Goal: Use online tool/utility: Utilize a website feature to perform a specific function

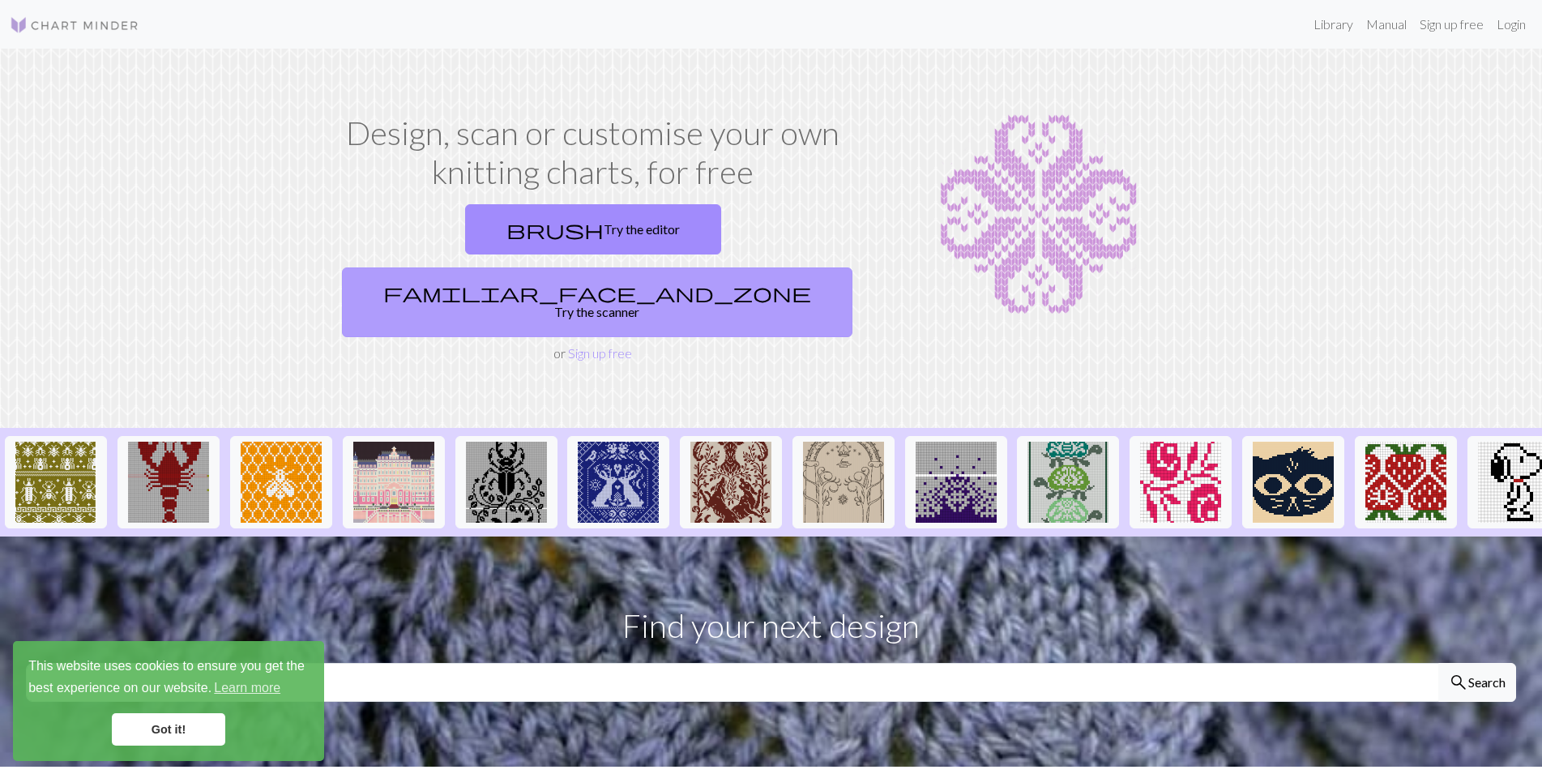
click at [701, 267] on link "familiar_face_and_zone Try the scanner" at bounding box center [597, 302] width 510 height 70
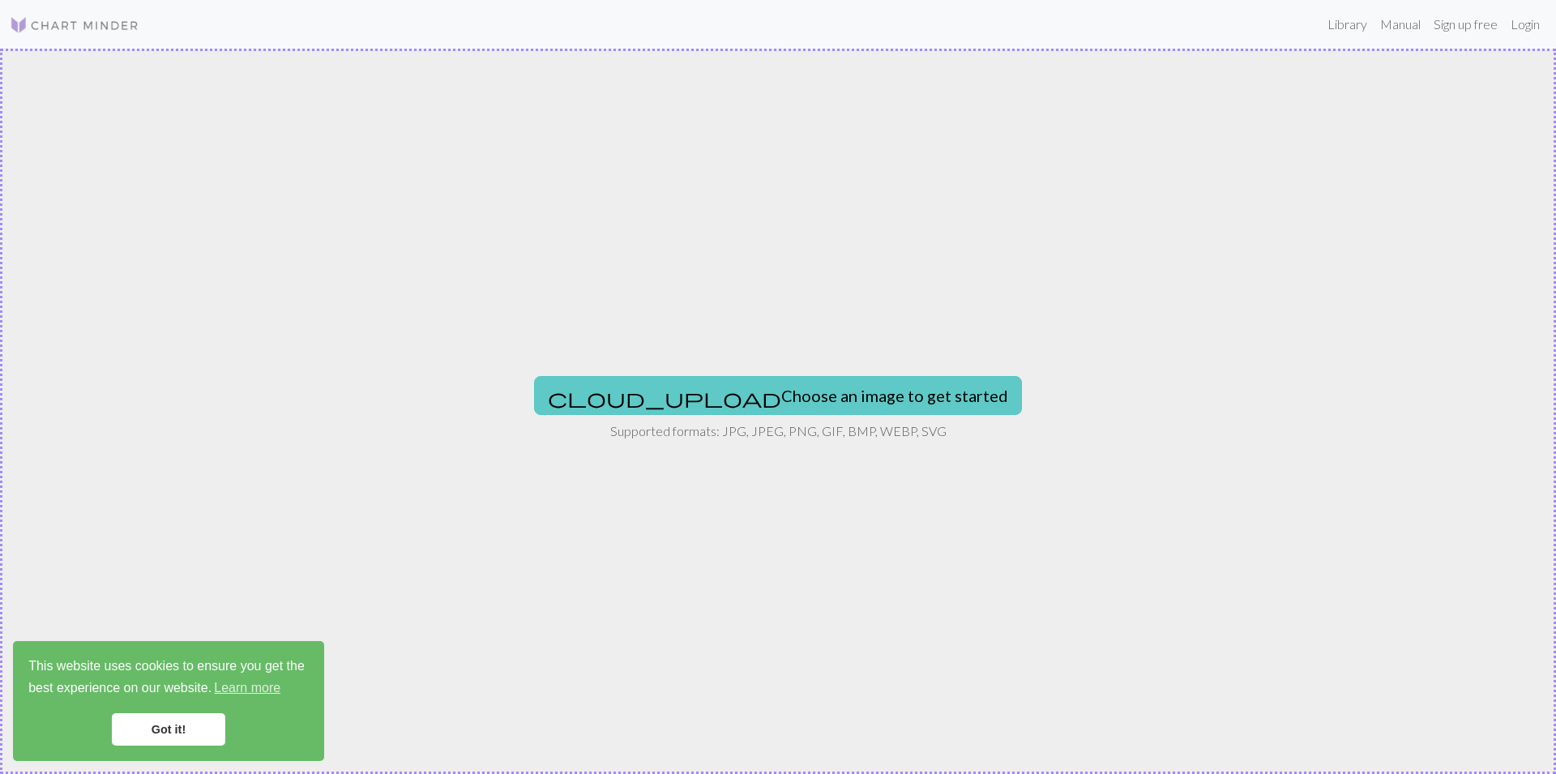
click at [796, 395] on button "cloud_upload Choose an image to get started" at bounding box center [778, 395] width 488 height 39
type input "C:\fakepath\28984.jpg"
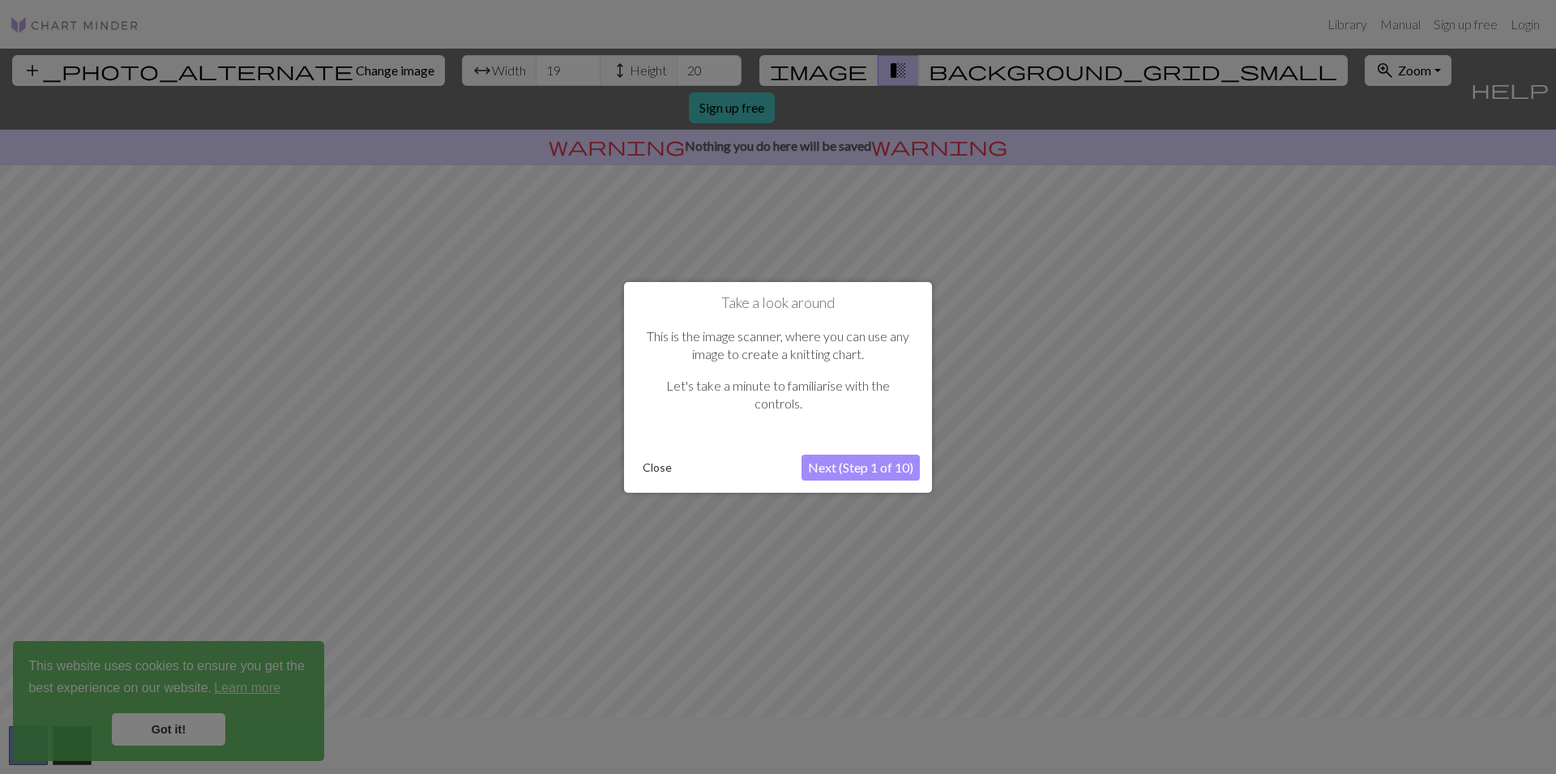
click at [862, 474] on button "Next (Step 1 of 10)" at bounding box center [860, 468] width 118 height 26
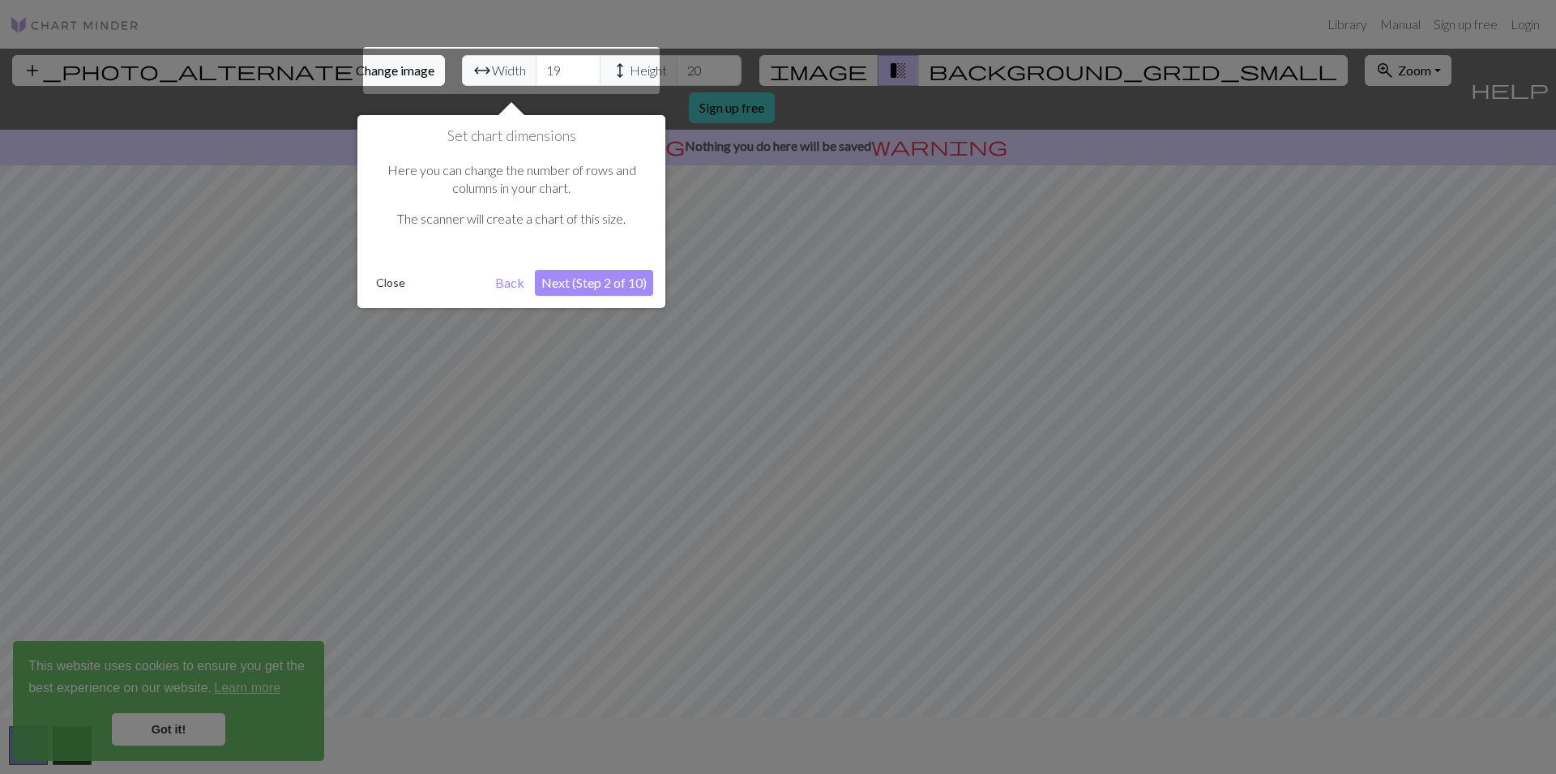
click at [602, 282] on button "Next (Step 2 of 10)" at bounding box center [594, 283] width 118 height 26
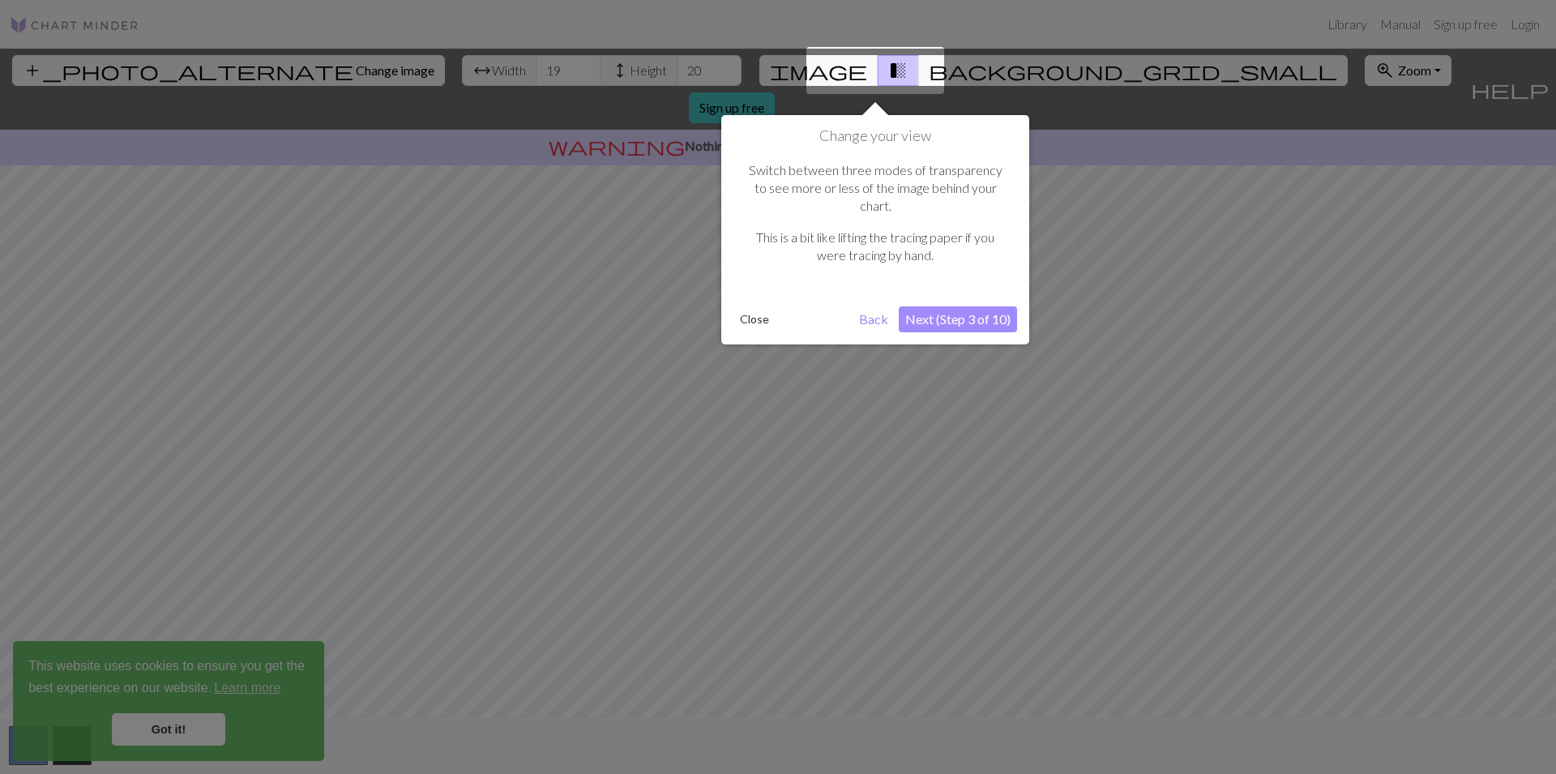
click at [984, 306] on button "Next (Step 3 of 10)" at bounding box center [958, 319] width 118 height 26
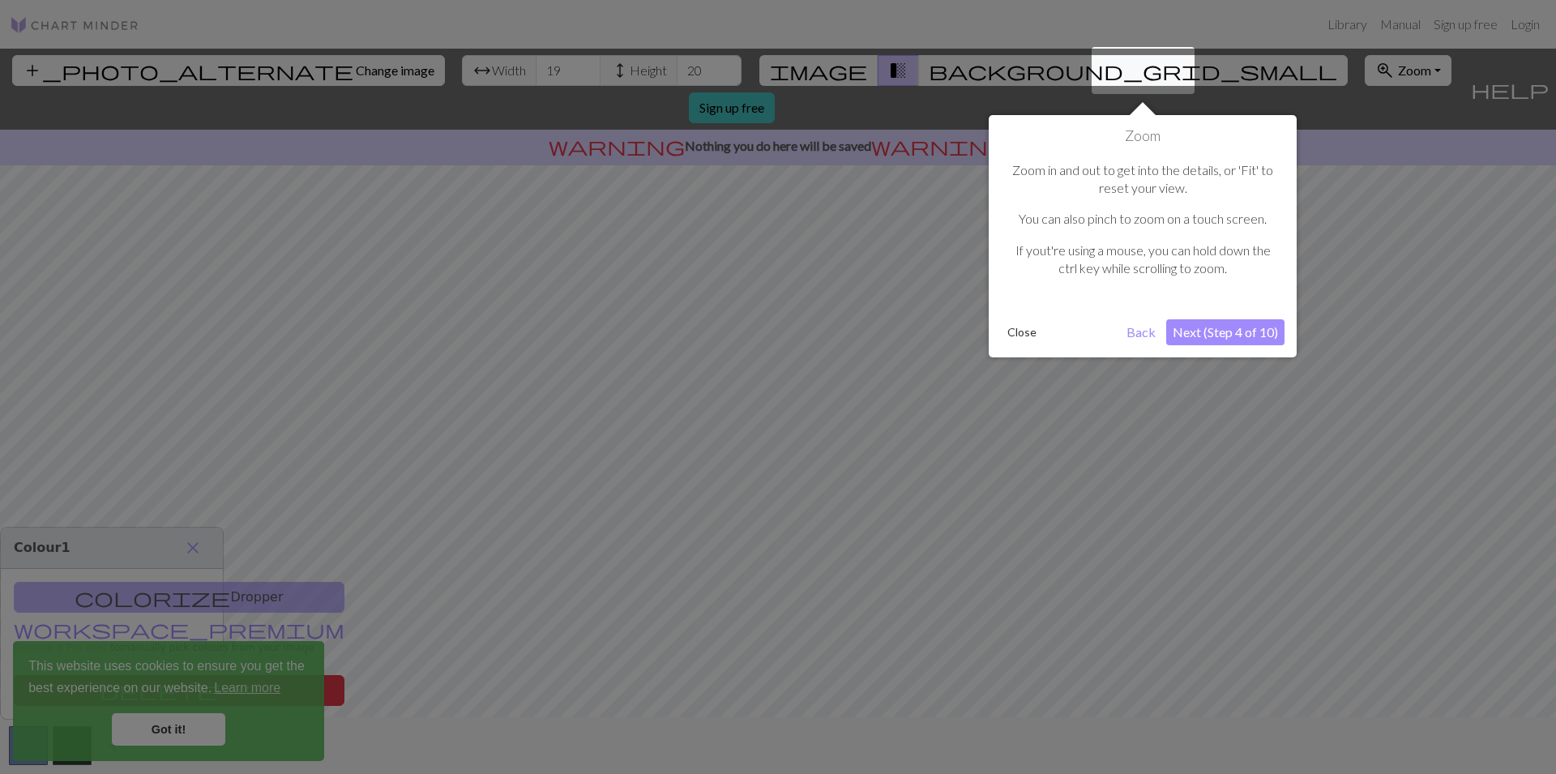
click at [1235, 328] on button "Next (Step 4 of 10)" at bounding box center [1225, 332] width 118 height 26
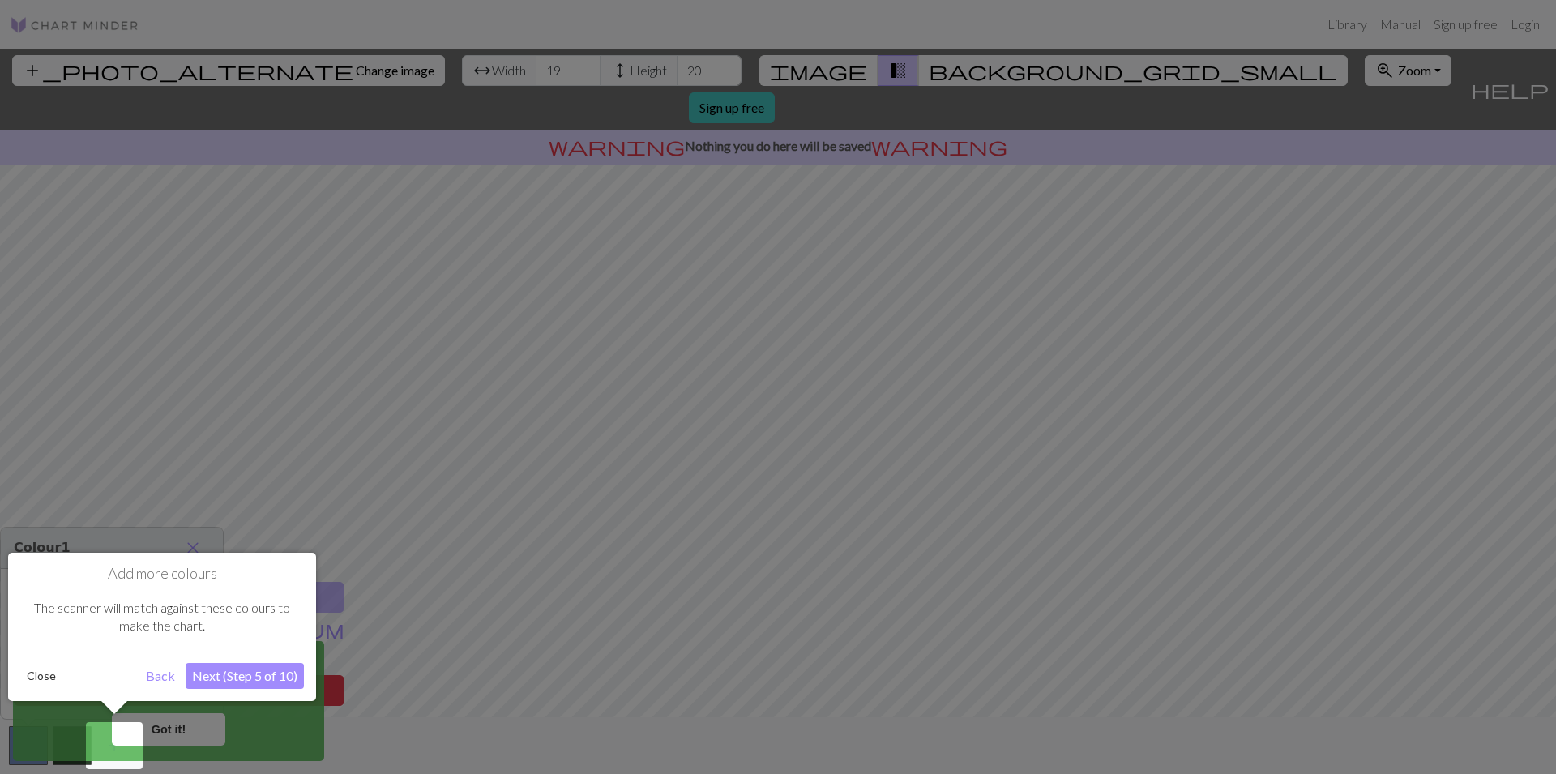
click at [270, 676] on button "Next (Step 5 of 10)" at bounding box center [245, 676] width 118 height 26
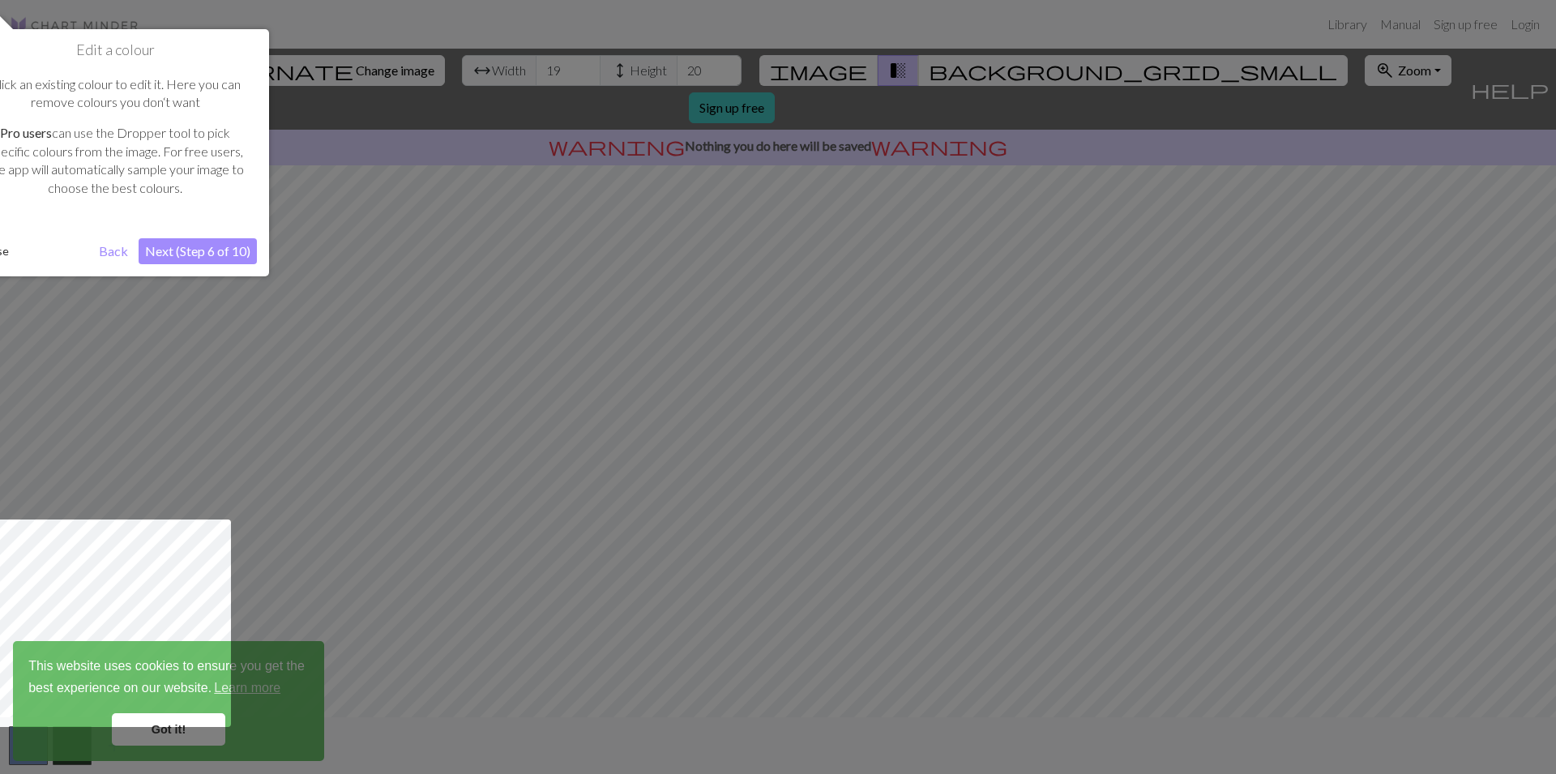
click at [235, 258] on button "Next (Step 6 of 10)" at bounding box center [198, 251] width 118 height 26
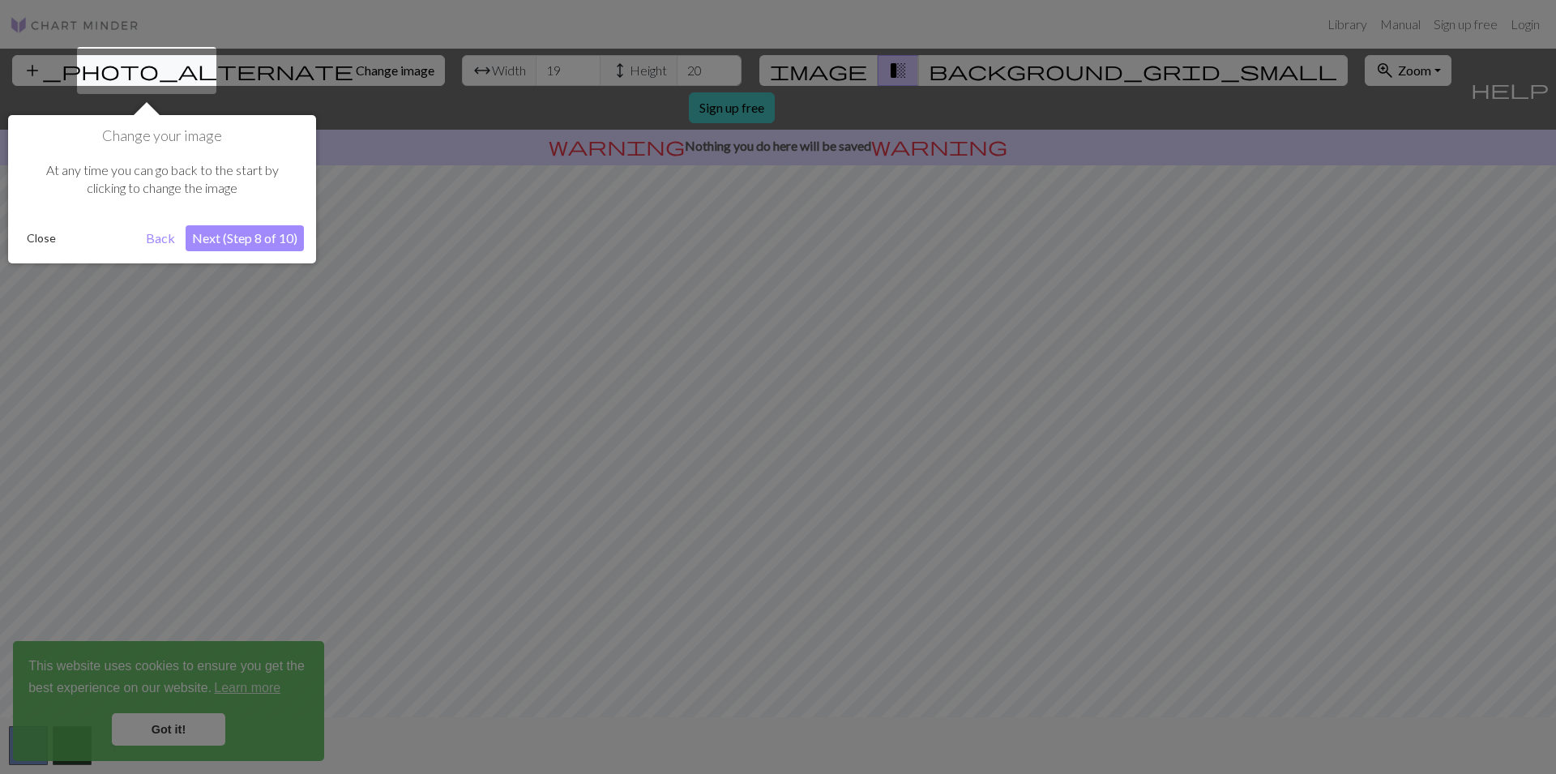
click at [270, 242] on button "Next (Step 8 of 10)" at bounding box center [245, 238] width 118 height 26
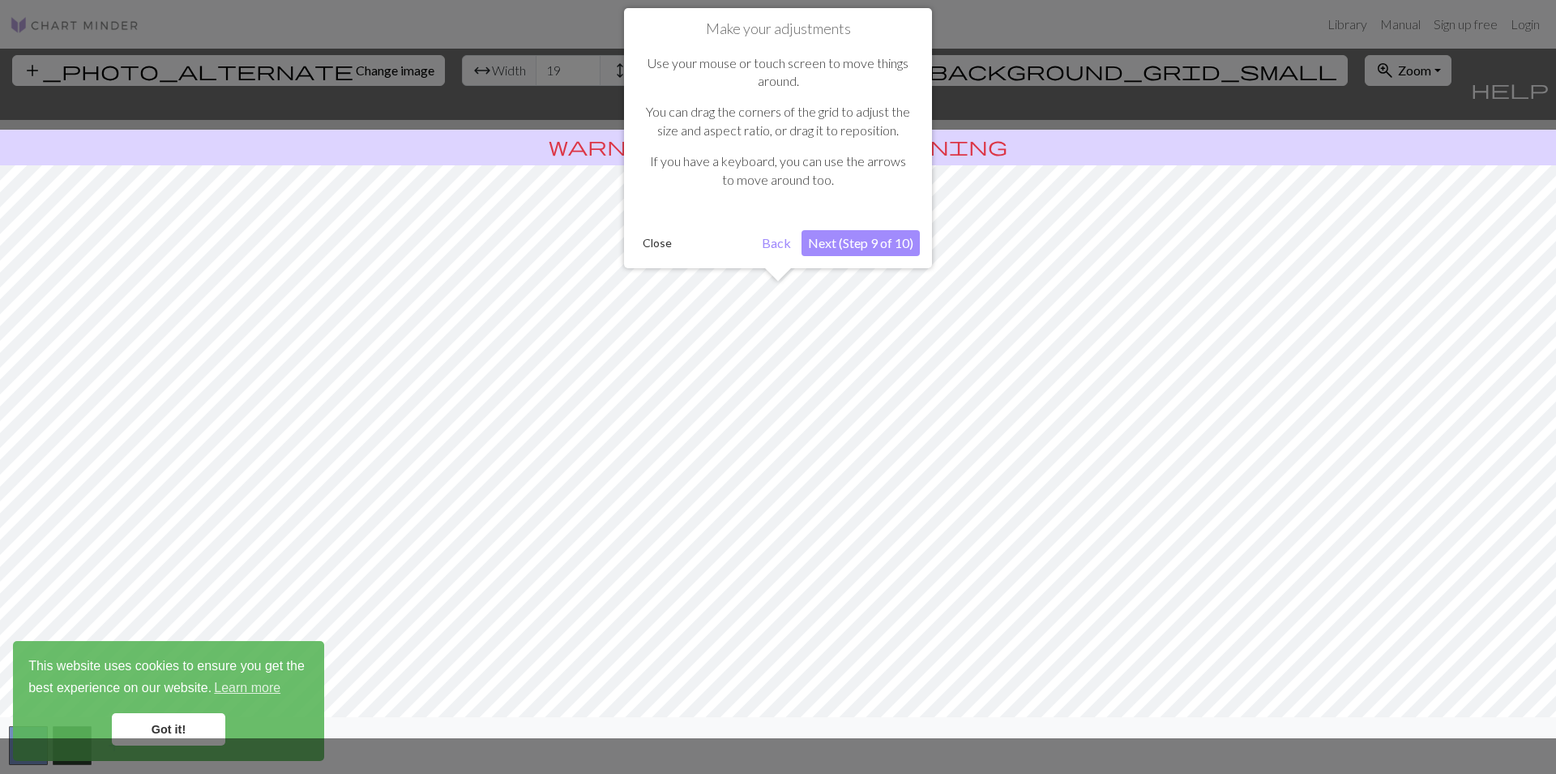
click at [876, 240] on button "Next (Step 9 of 10)" at bounding box center [860, 243] width 118 height 26
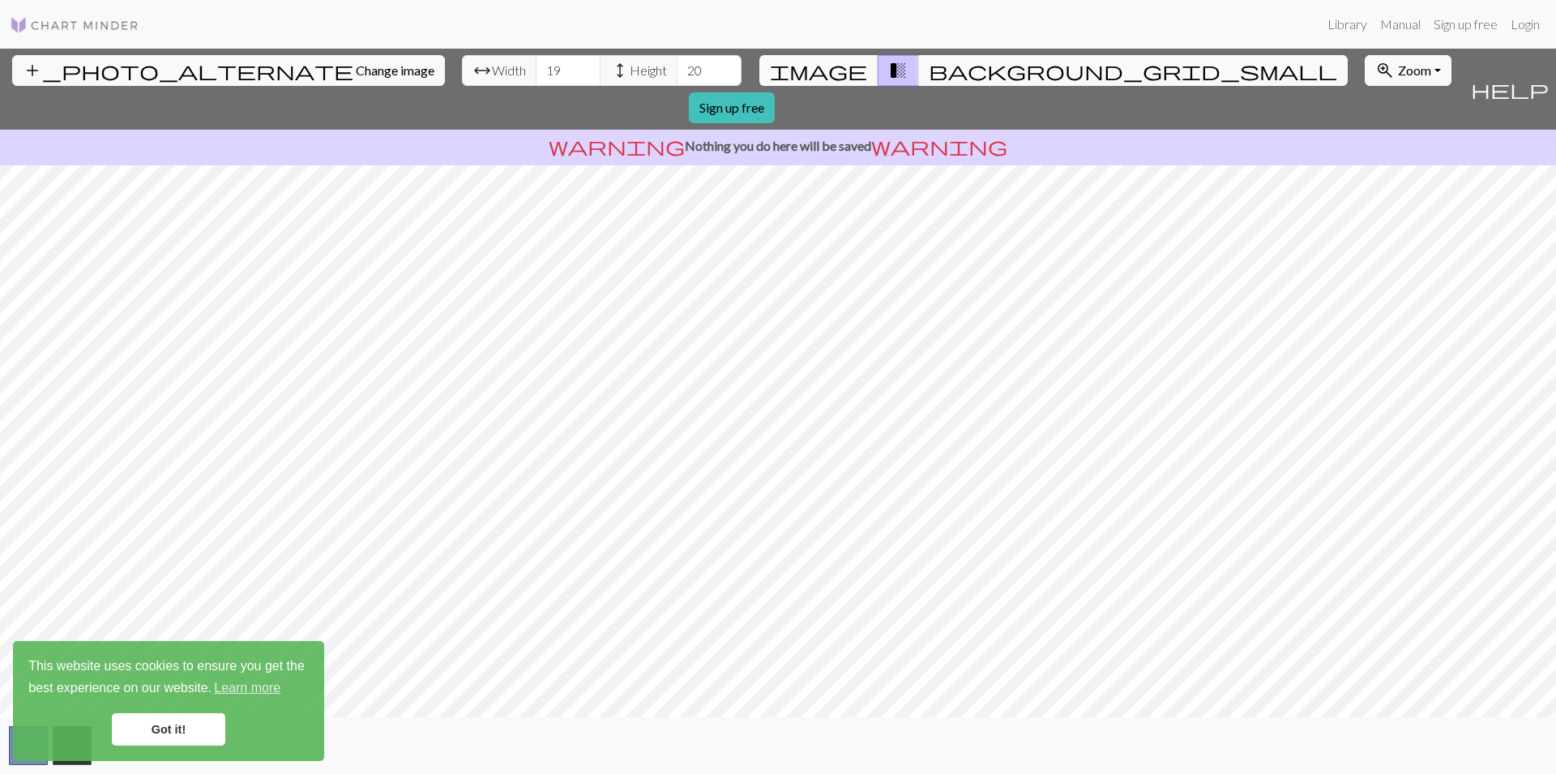
click at [197, 732] on link "Got it!" at bounding box center [168, 729] width 113 height 32
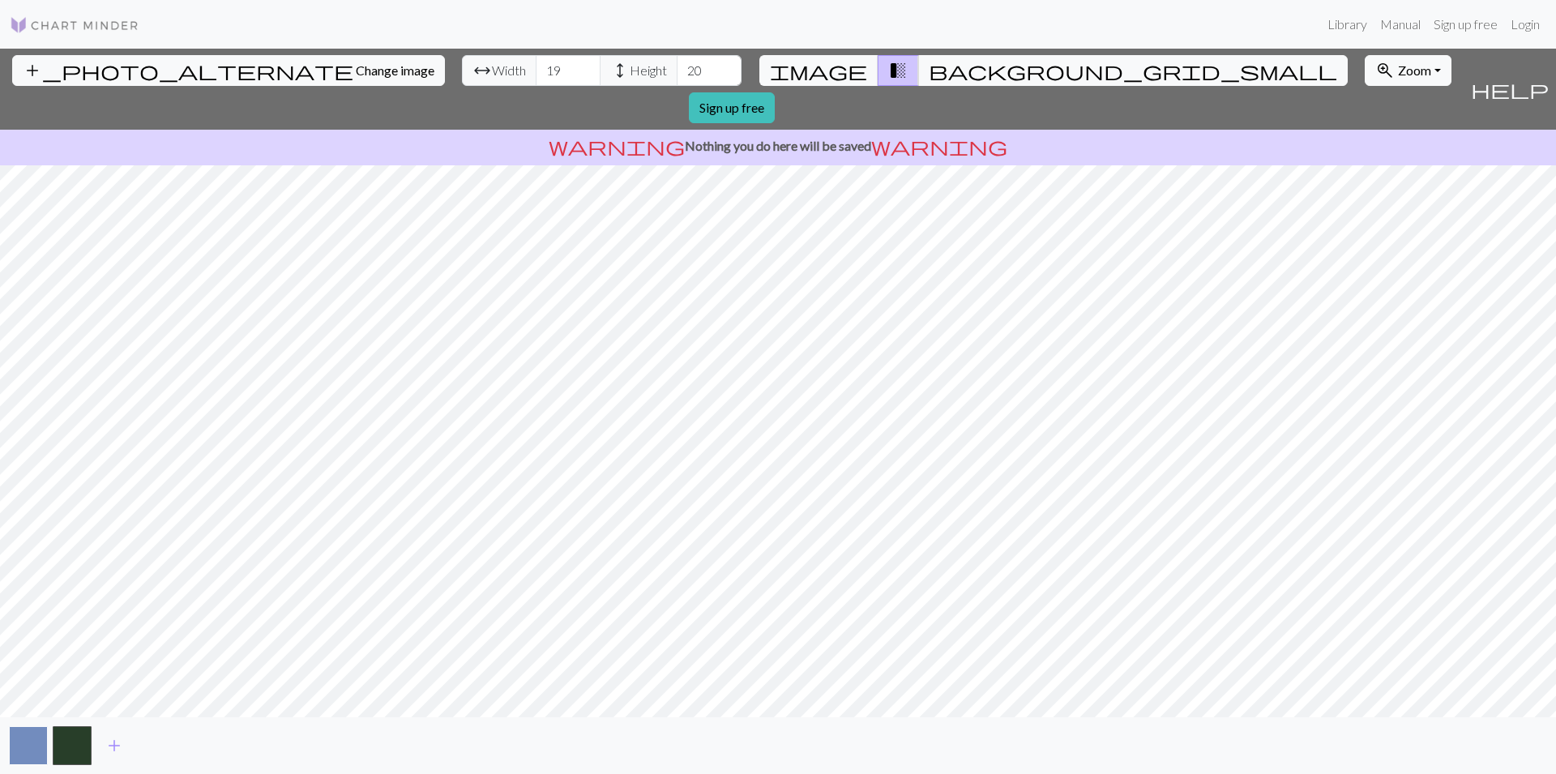
click at [38, 742] on button "button" at bounding box center [28, 745] width 39 height 39
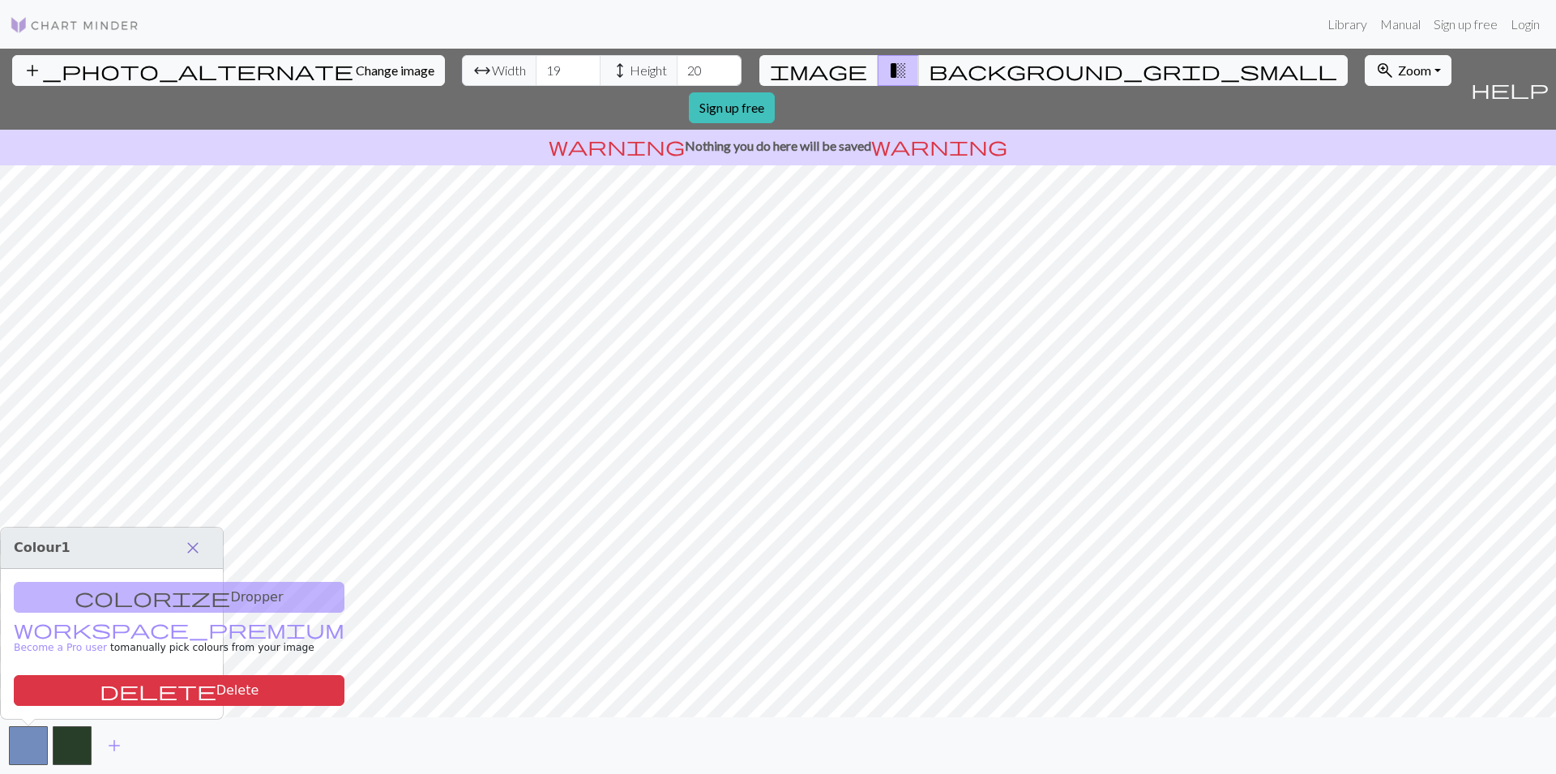
click at [202, 542] on span "close" at bounding box center [192, 547] width 19 height 23
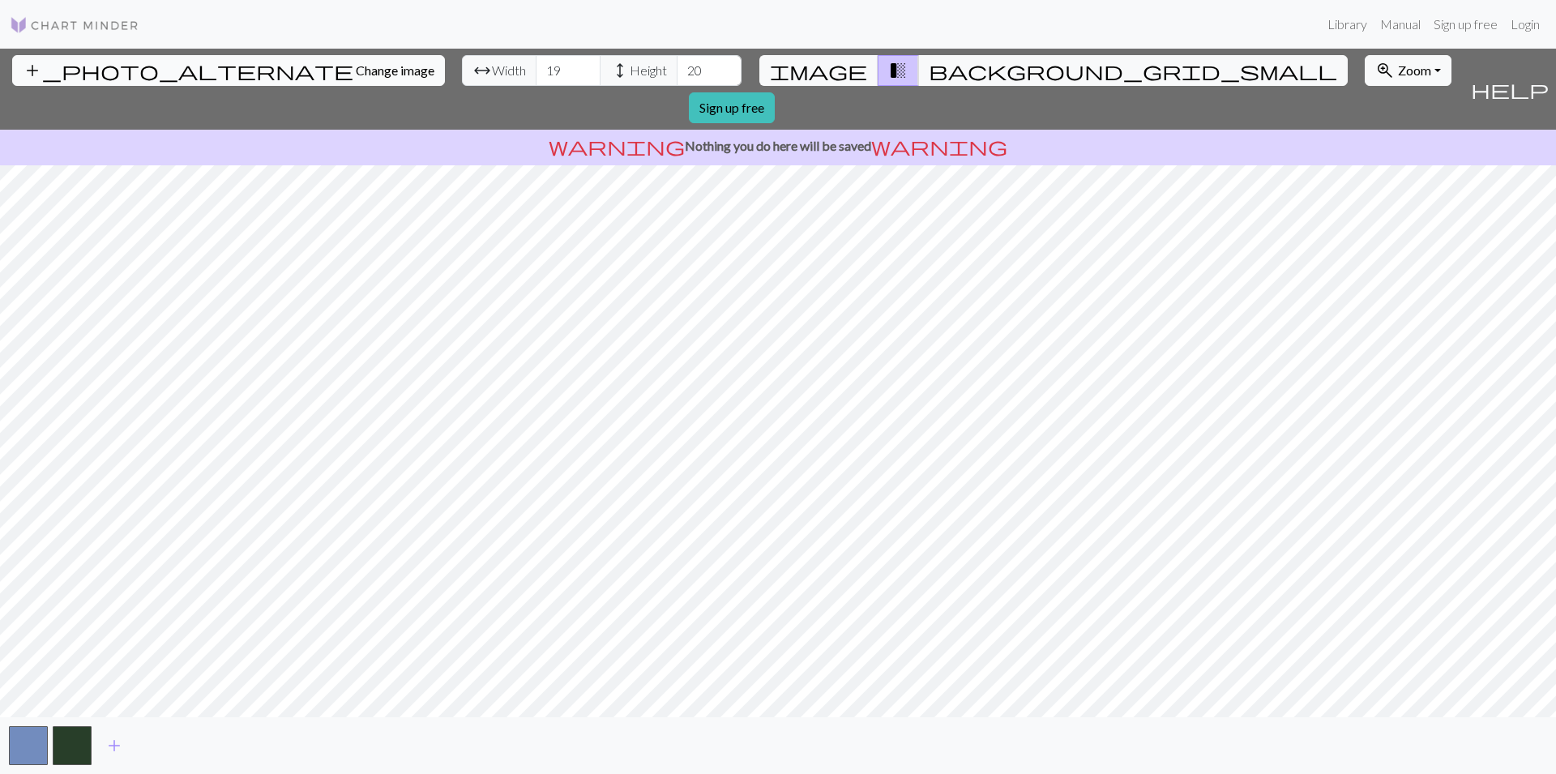
click at [356, 70] on span "Change image" at bounding box center [395, 69] width 79 height 15
click at [918, 83] on button "background_grid_small" at bounding box center [1132, 70] width 429 height 31
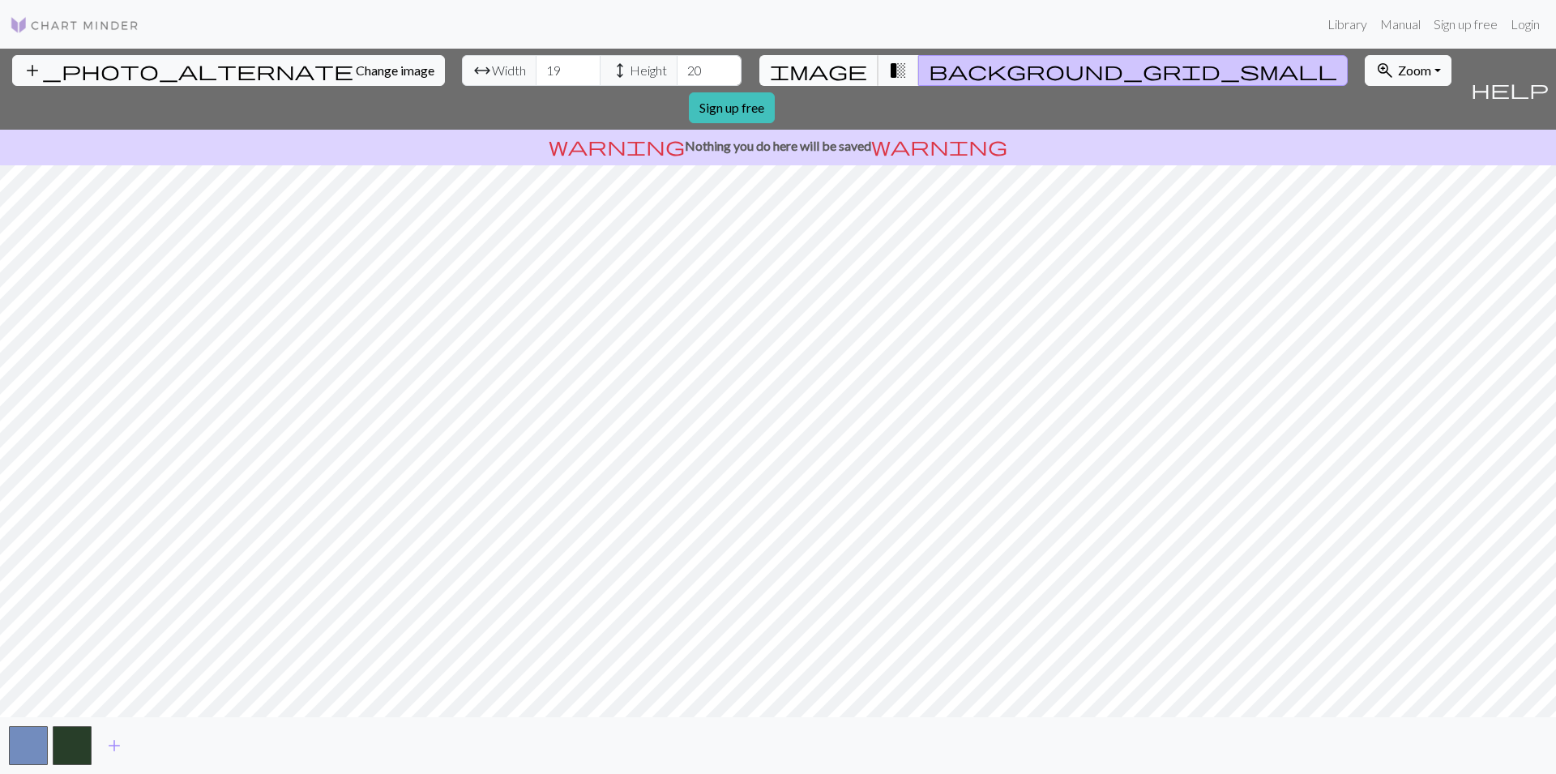
click at [826, 70] on span "image" at bounding box center [818, 70] width 97 height 23
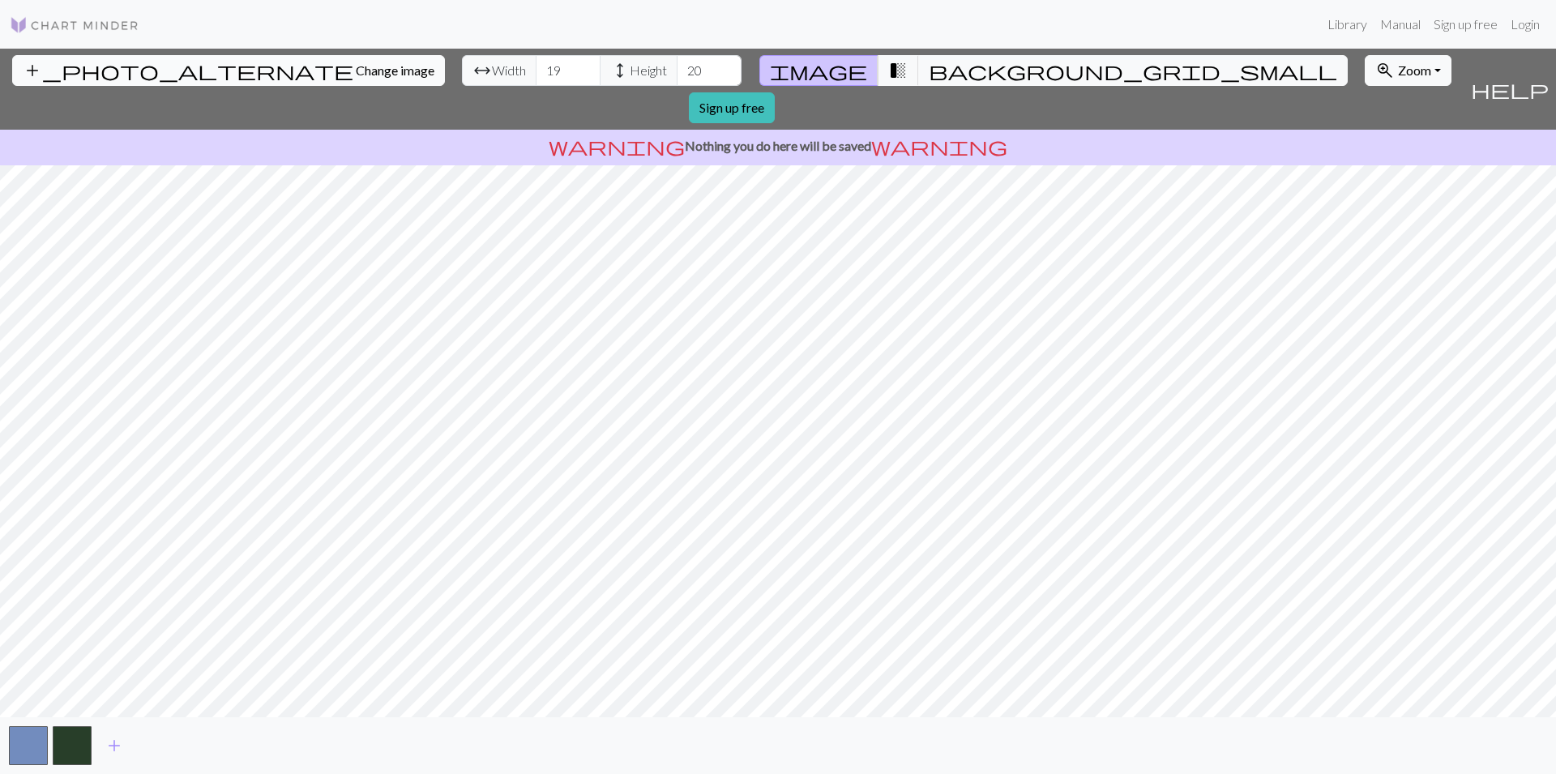
click at [356, 69] on span "Change image" at bounding box center [395, 69] width 79 height 15
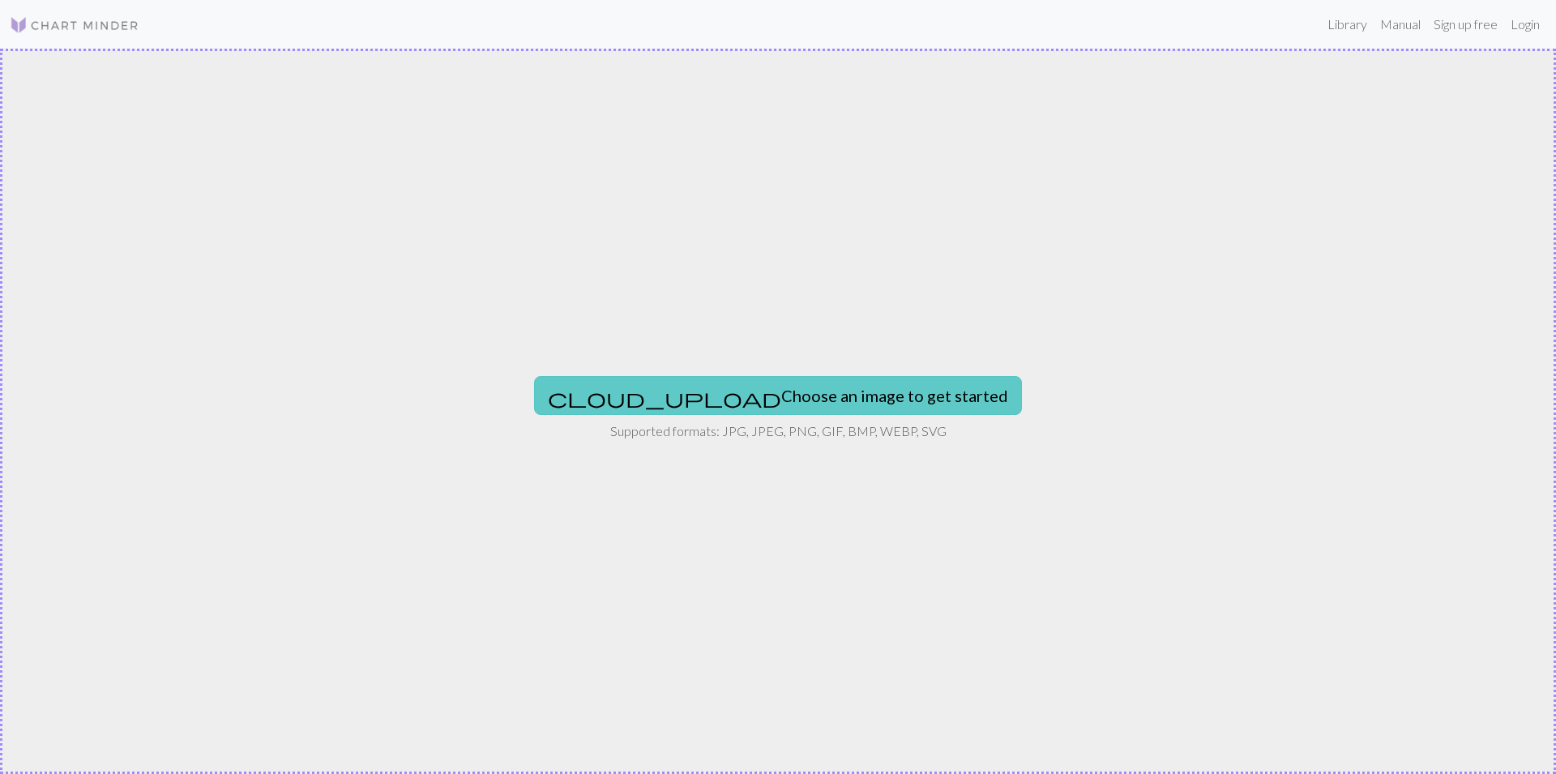
click at [840, 407] on button "cloud_upload Choose an image to get started" at bounding box center [778, 395] width 488 height 39
type input "C:\fakepath\28984.jpg"
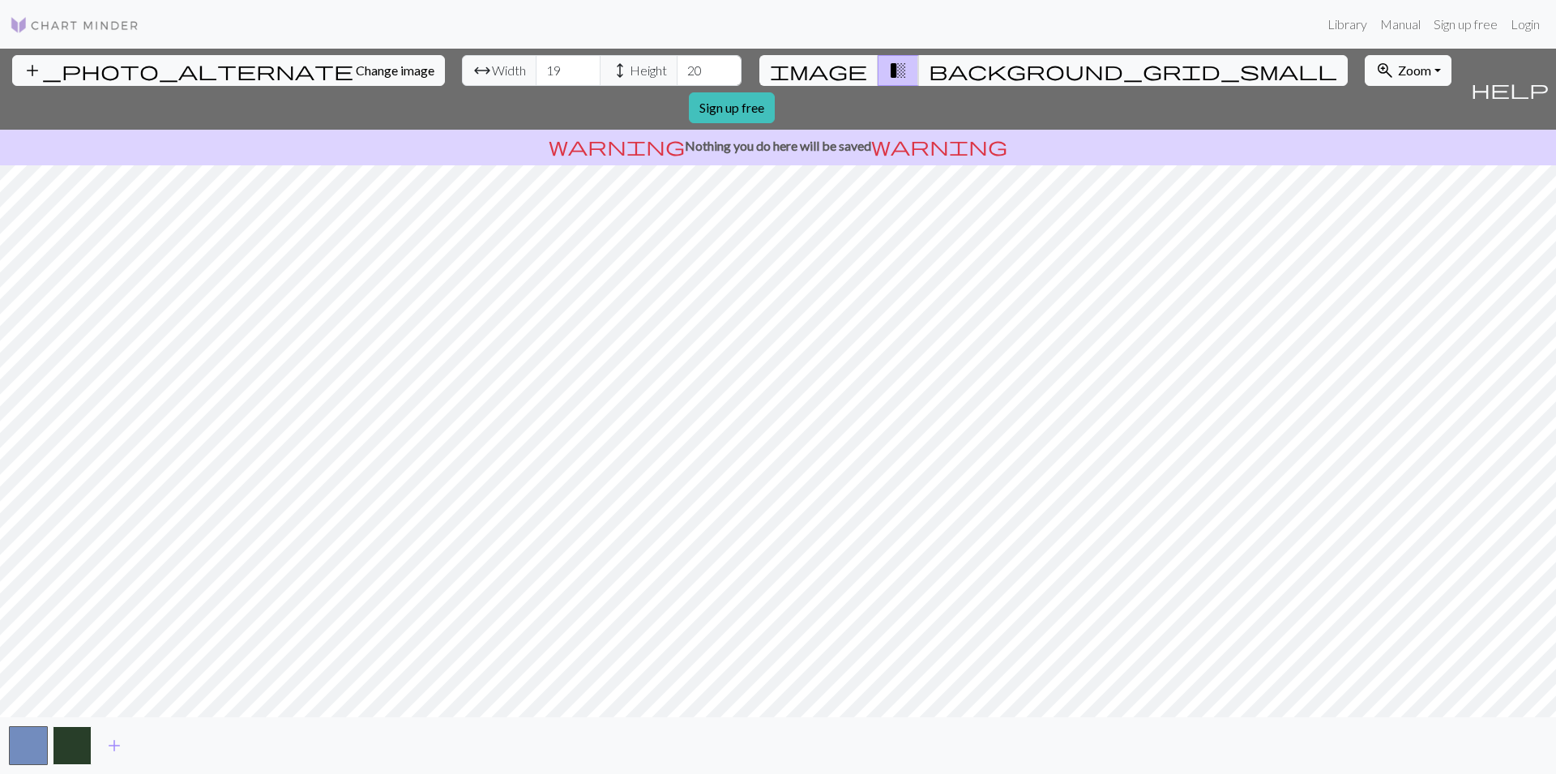
click at [75, 732] on button "button" at bounding box center [72, 745] width 39 height 39
